Goal: Find contact information: Find contact information

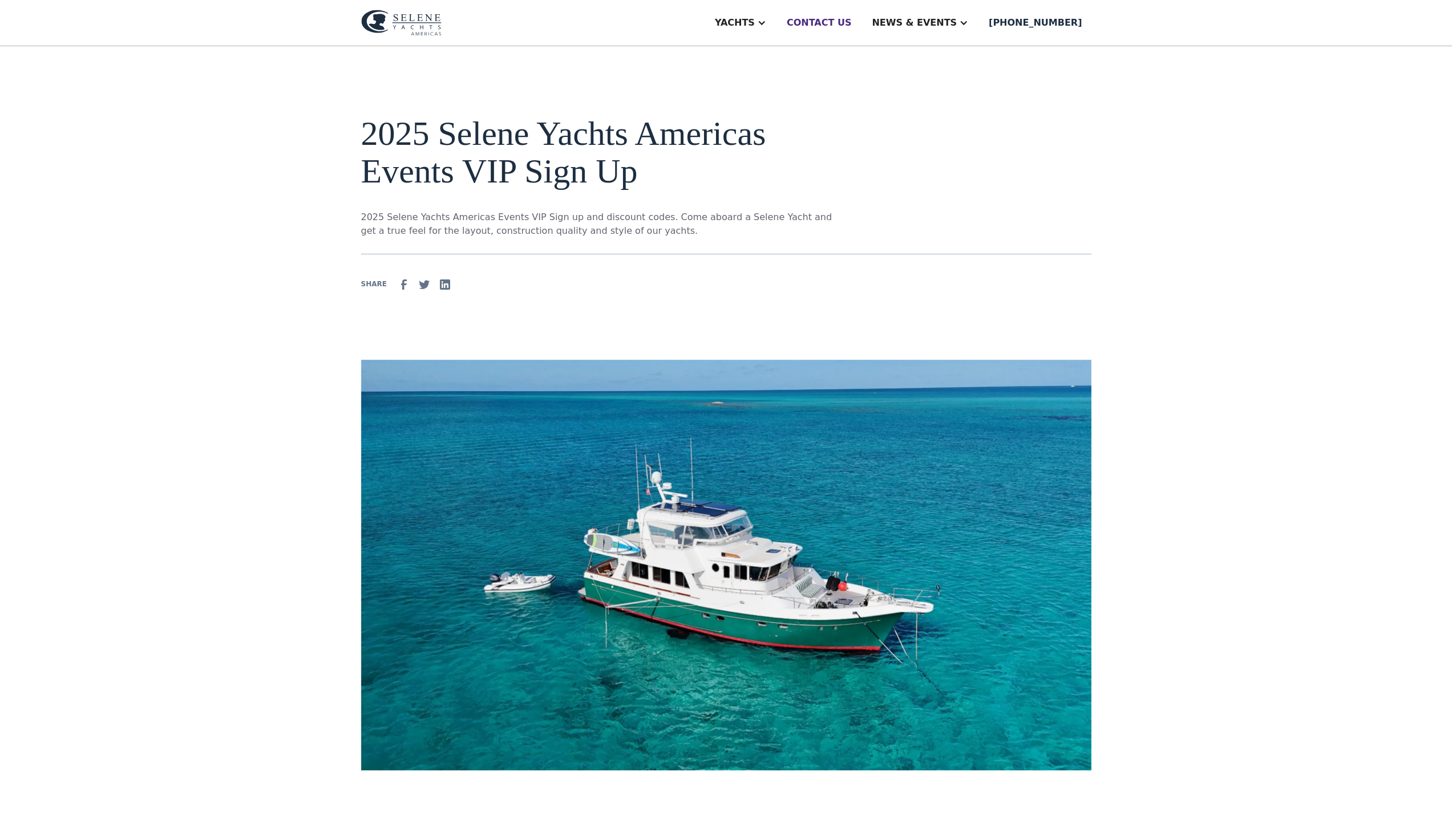
click at [852, 26] on div "Contact us" at bounding box center [819, 23] width 65 height 14
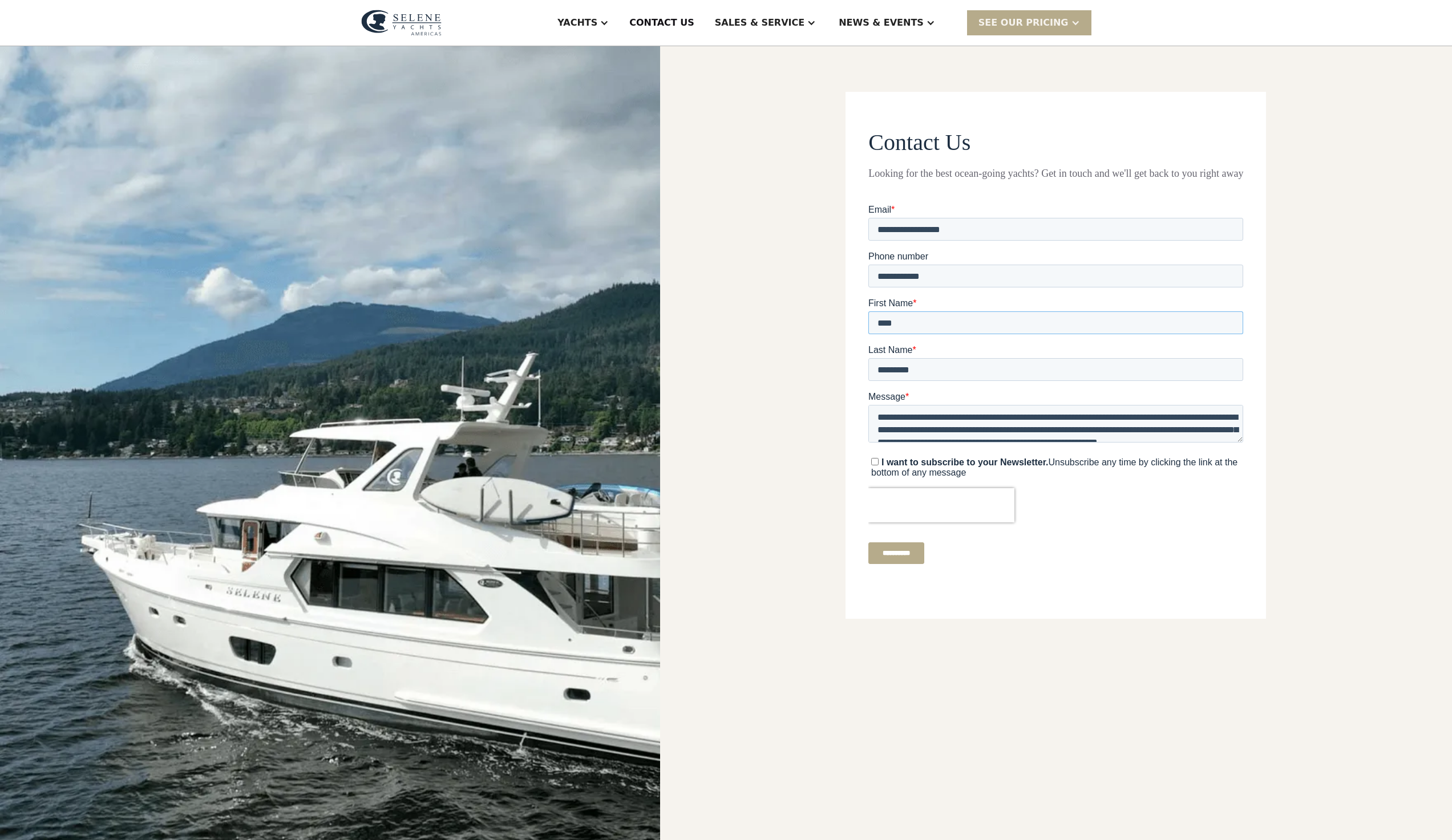
click at [909, 322] on input "****" at bounding box center [1056, 323] width 375 height 23
click at [867, 656] on div "Contact Us Looking for the best ocean-going yachts? Get in touch and we'll get …" at bounding box center [1056, 448] width 792 height 803
click at [1004, 665] on div "Contact Us Looking for the best ocean-going yachts? Get in touch and we'll get …" at bounding box center [1056, 448] width 792 height 803
click at [1111, 659] on div "Contact Us Looking for the best ocean-going yachts? Get in touch and we'll get …" at bounding box center [1056, 448] width 792 height 803
click at [1298, 430] on div "Contact Us Looking for the best ocean-going yachts? Get in touch and we'll get …" at bounding box center [1056, 448] width 792 height 803
